Goal: Information Seeking & Learning: Learn about a topic

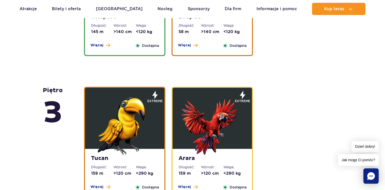
scroll to position [661, 0]
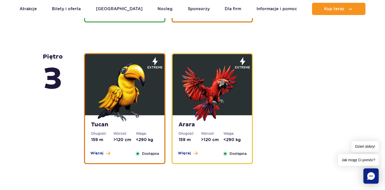
click at [120, 100] on img at bounding box center [124, 90] width 61 height 61
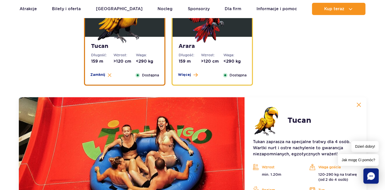
scroll to position [831, 0]
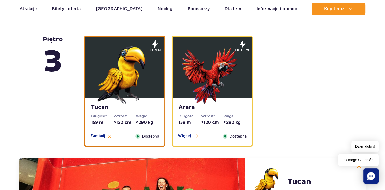
click at [223, 80] on img at bounding box center [212, 73] width 61 height 61
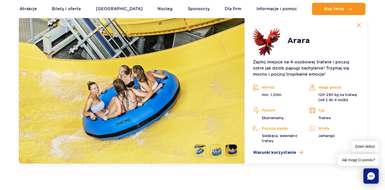
scroll to position [882, 0]
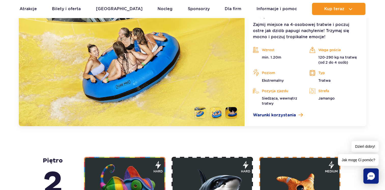
click at [219, 114] on li at bounding box center [215, 112] width 11 height 11
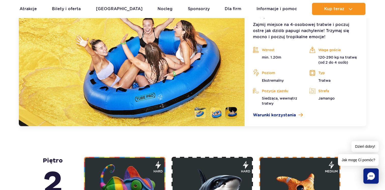
click at [230, 112] on li at bounding box center [230, 112] width 11 height 11
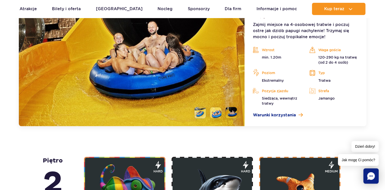
click at [204, 112] on li at bounding box center [199, 112] width 11 height 11
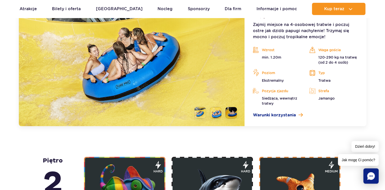
click at [217, 113] on li at bounding box center [215, 112] width 11 height 11
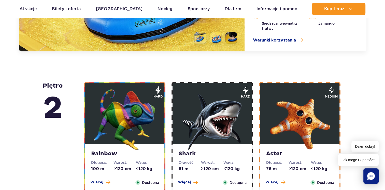
scroll to position [959, 0]
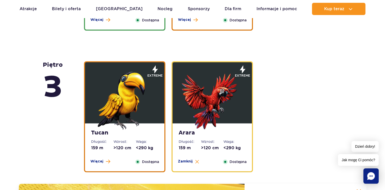
click at [154, 99] on img at bounding box center [124, 98] width 61 height 61
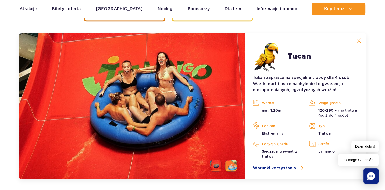
scroll to position [831, 0]
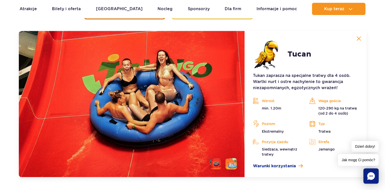
click at [220, 160] on li at bounding box center [215, 163] width 11 height 11
click at [230, 162] on li at bounding box center [230, 163] width 11 height 11
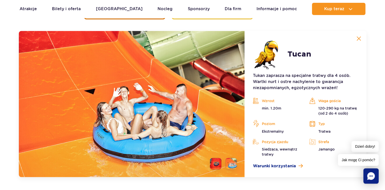
click at [214, 161] on li at bounding box center [215, 163] width 11 height 11
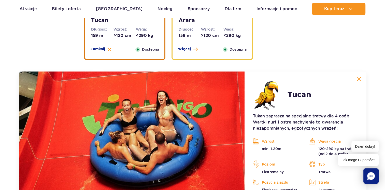
scroll to position [730, 0]
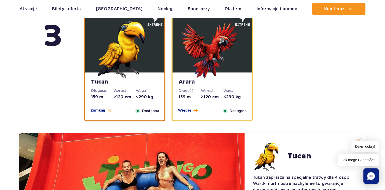
click at [105, 52] on img at bounding box center [124, 48] width 61 height 61
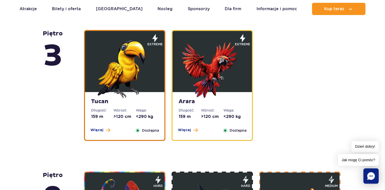
scroll to position [704, 0]
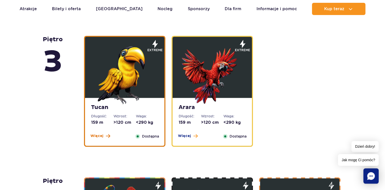
click at [106, 136] on span at bounding box center [108, 136] width 4 height 5
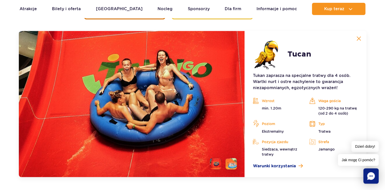
scroll to position [781, 0]
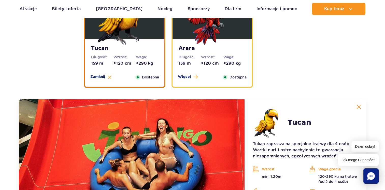
click at [188, 37] on img at bounding box center [212, 14] width 61 height 61
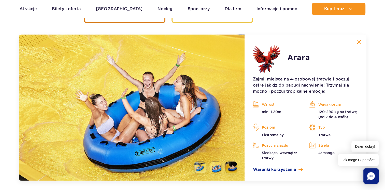
scroll to position [831, 0]
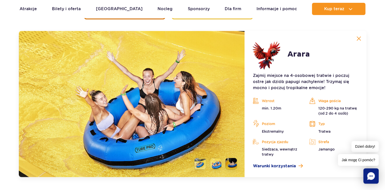
click at [203, 163] on li at bounding box center [199, 163] width 11 height 11
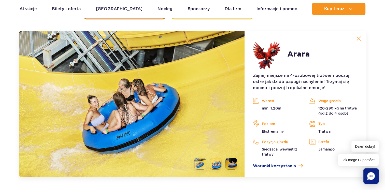
click at [212, 161] on li at bounding box center [215, 163] width 11 height 11
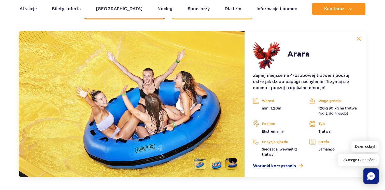
click at [196, 163] on li at bounding box center [199, 163] width 11 height 11
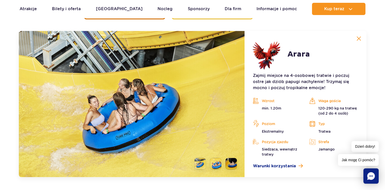
drag, startPoint x: 218, startPoint y: 163, endPoint x: 224, endPoint y: 162, distance: 6.9
click at [218, 163] on li at bounding box center [215, 163] width 11 height 11
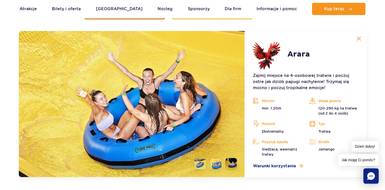
click at [229, 163] on li at bounding box center [230, 163] width 11 height 11
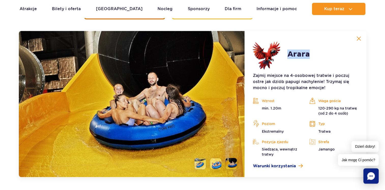
drag, startPoint x: 310, startPoint y: 55, endPoint x: 289, endPoint y: 55, distance: 20.9
click at [289, 55] on article "Arara Zajmij miejsce na 4-osobowej tratwie i poczuj ostre jak dziób papugi nach…" at bounding box center [305, 104] width 122 height 146
copy h2 "Arara"
